Goal: Task Accomplishment & Management: Manage account settings

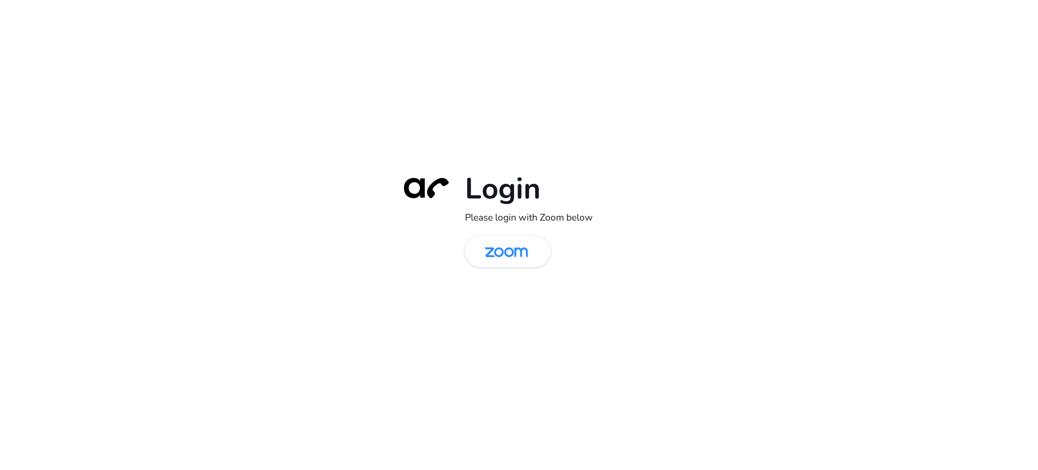
click at [505, 278] on div "Login Please login with Zoom below" at bounding box center [519, 234] width 252 height 129
click at [509, 251] on img at bounding box center [506, 251] width 62 height 29
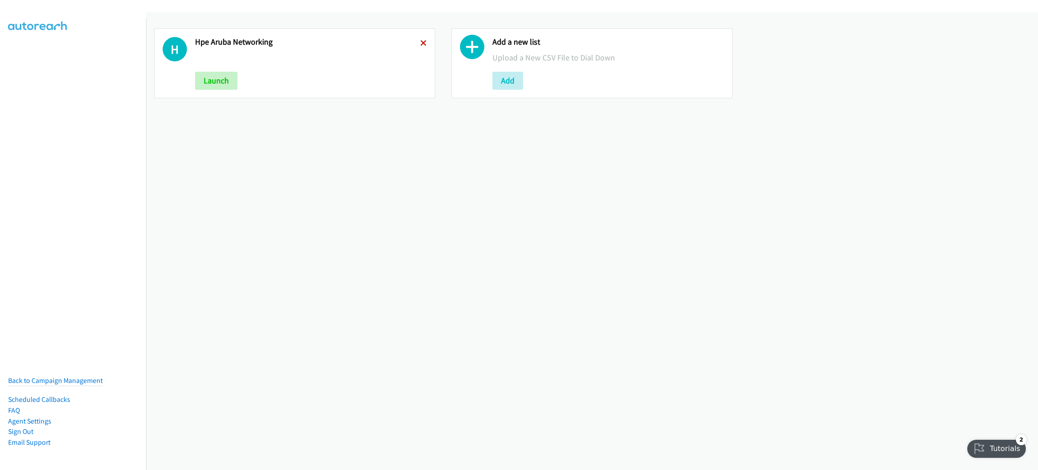
click at [420, 41] on icon at bounding box center [423, 44] width 6 height 6
